Goal: Navigation & Orientation: Find specific page/section

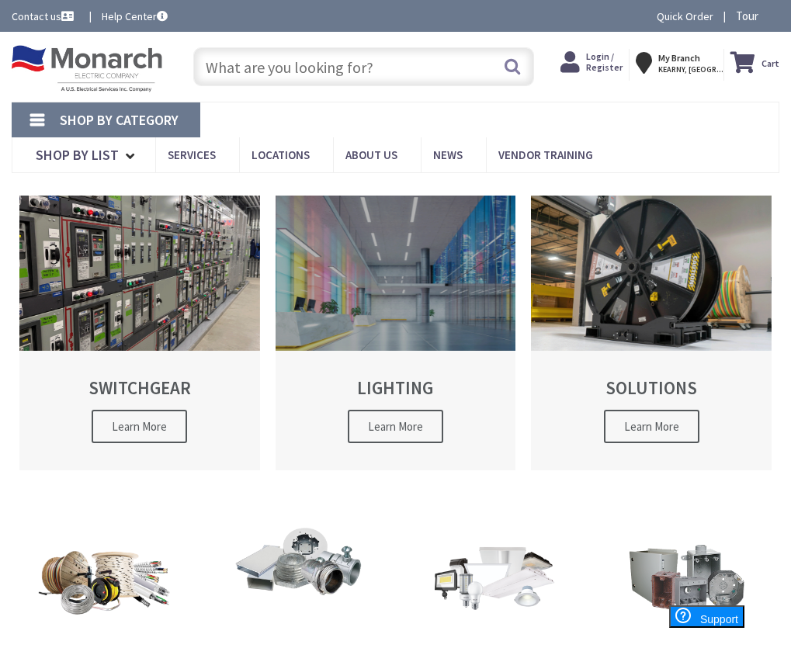
click at [395, 424] on span "Learn More" at bounding box center [395, 426] width 95 height 33
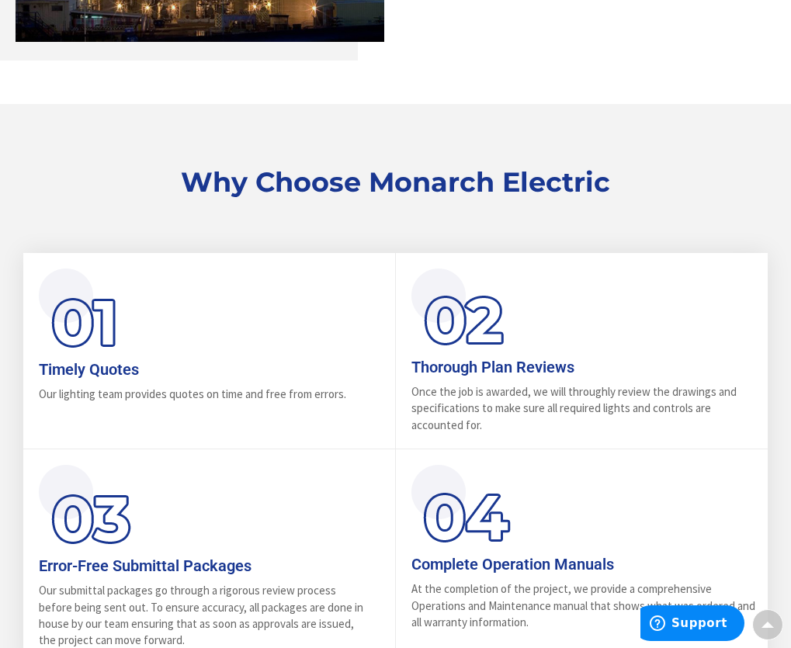
scroll to position [1474, 0]
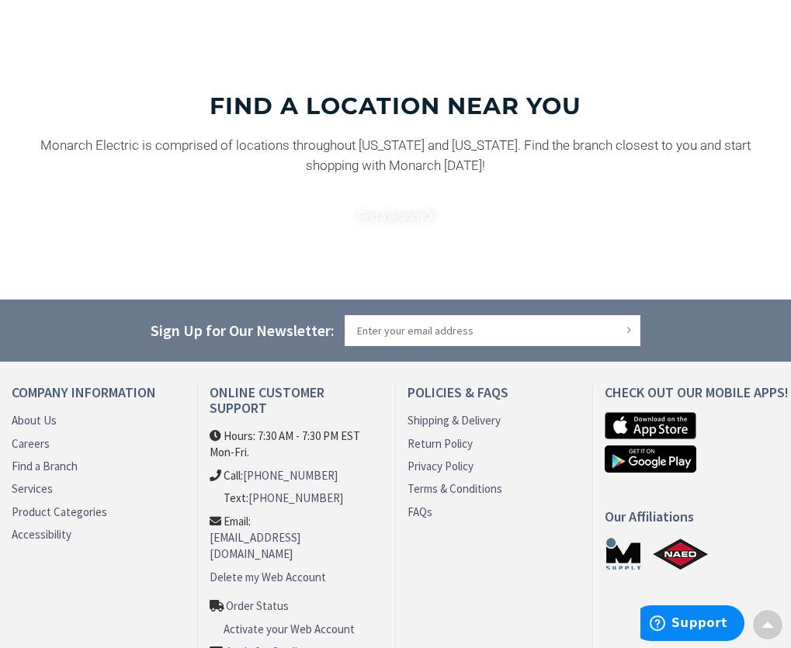
scroll to position [1312, 0]
click at [65, 504] on link "Product Categories" at bounding box center [59, 512] width 95 height 16
